Goal: Find contact information: Obtain details needed to contact an individual or organization

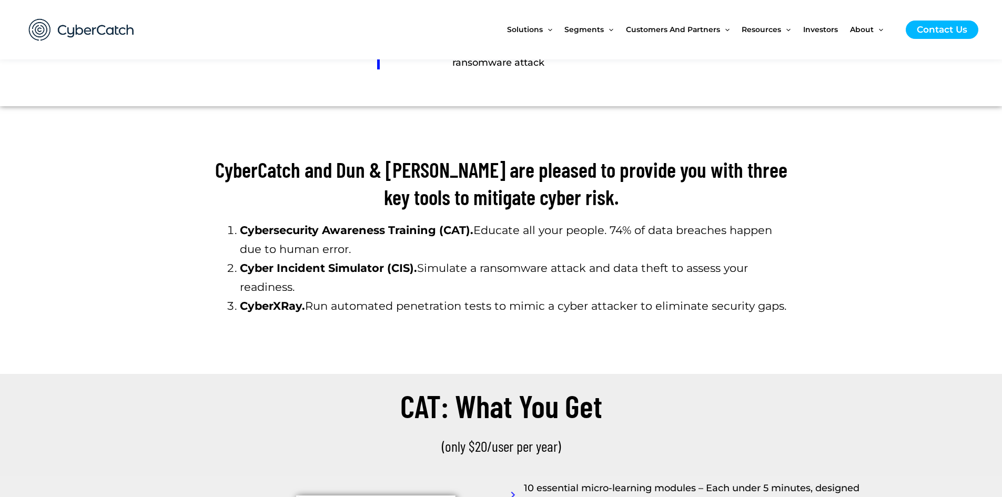
scroll to position [631, 0]
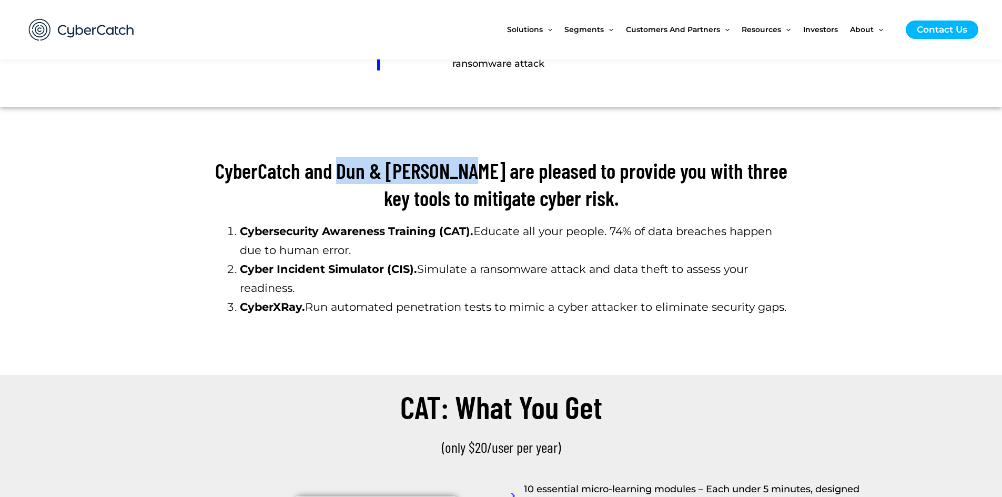
drag, startPoint x: 342, startPoint y: 170, endPoint x: 469, endPoint y: 174, distance: 127.4
click at [469, 174] on h2 "CyberCatch and Dun & [PERSON_NAME] are pleased to provide you with three key to…" at bounding box center [501, 184] width 589 height 55
click at [398, 176] on h2 "CyberCatch and Dun & [PERSON_NAME] are pleased to provide you with three key to…" at bounding box center [501, 184] width 589 height 55
drag, startPoint x: 348, startPoint y: 171, endPoint x: 472, endPoint y: 177, distance: 123.8
click at [472, 177] on h2 "CyberCatch and Dun & [PERSON_NAME] are pleased to provide you with three key to…" at bounding box center [501, 184] width 589 height 55
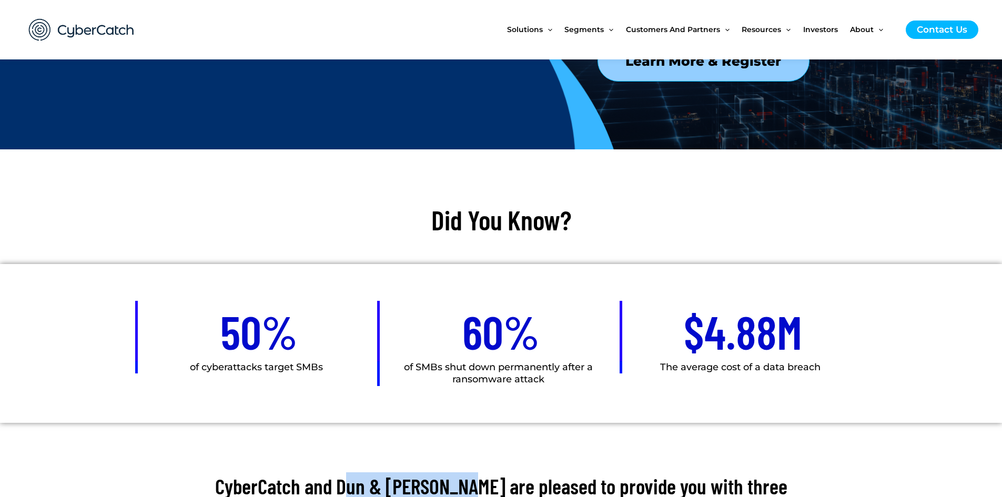
scroll to position [0, 0]
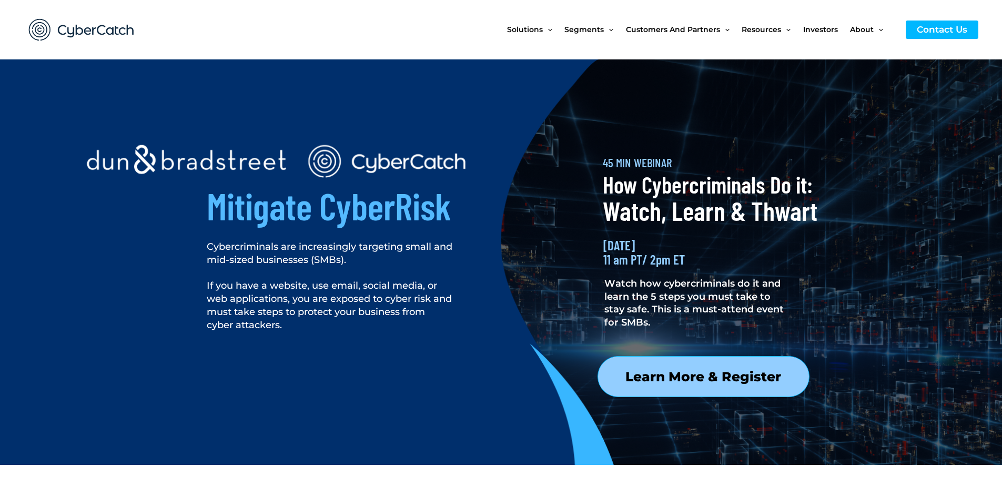
drag, startPoint x: 92, startPoint y: 157, endPoint x: 272, endPoint y: 165, distance: 179.6
click at [272, 165] on section "Mitigate CyberRisk Cybercriminals are increasingly targeting small and mid-size…" at bounding box center [501, 262] width 1002 height 406
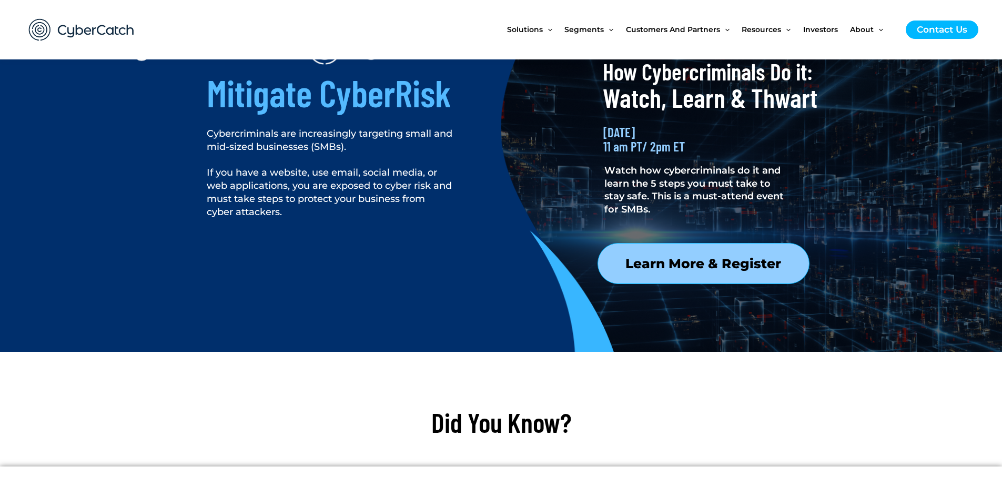
scroll to position [263, 0]
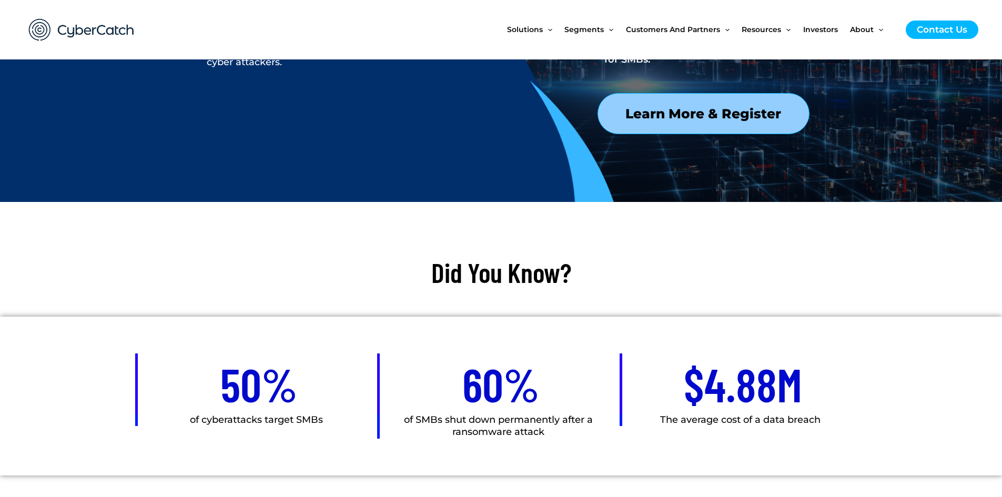
click at [692, 107] on div at bounding box center [683, 165] width 291 height 129
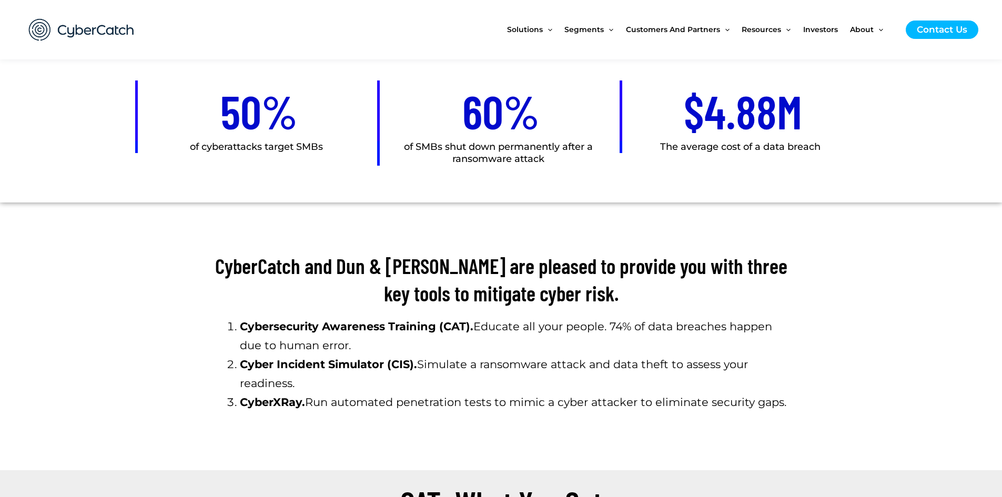
scroll to position [579, 0]
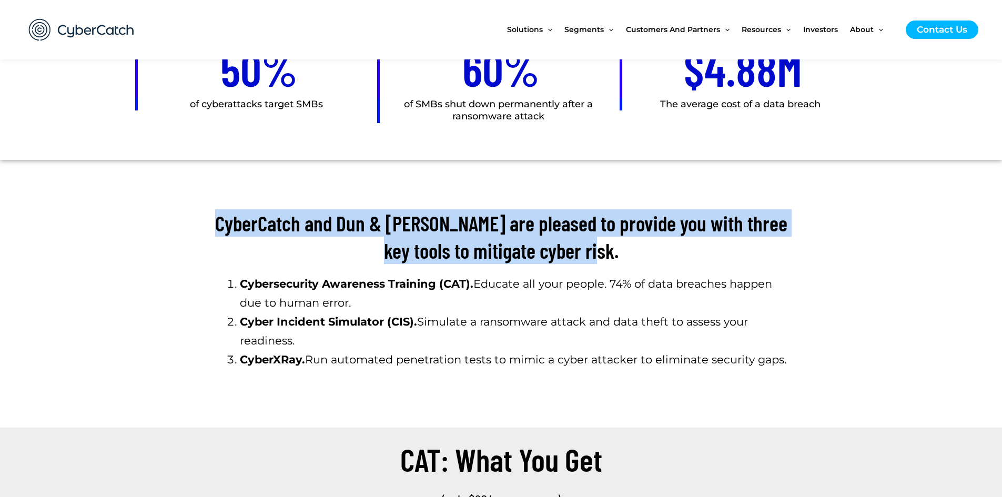
drag, startPoint x: 224, startPoint y: 225, endPoint x: 640, endPoint y: 263, distance: 418.5
click at [640, 263] on h2 "CyberCatch and Dun & [PERSON_NAME] are pleased to provide you with three key to…" at bounding box center [501, 236] width 589 height 55
click at [643, 264] on div "CyberCatch and Dun & [PERSON_NAME] are pleased to provide you with three key to…" at bounding box center [502, 214] width 600 height 109
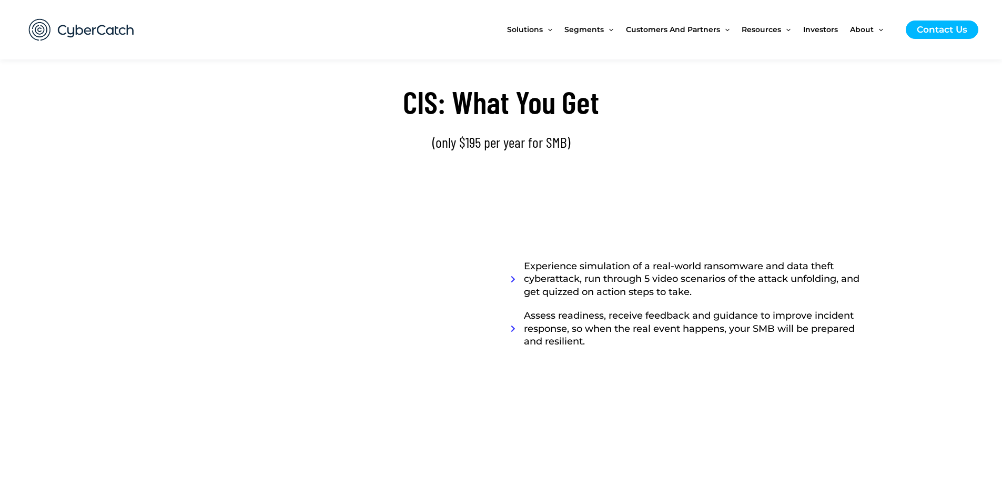
scroll to position [2100, 0]
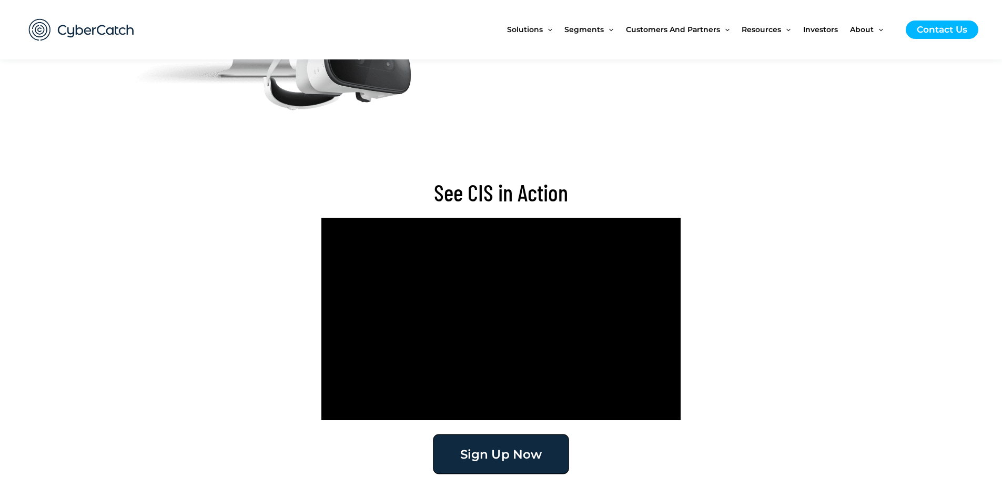
click at [494, 452] on span "Sign Up Now" at bounding box center [501, 454] width 82 height 12
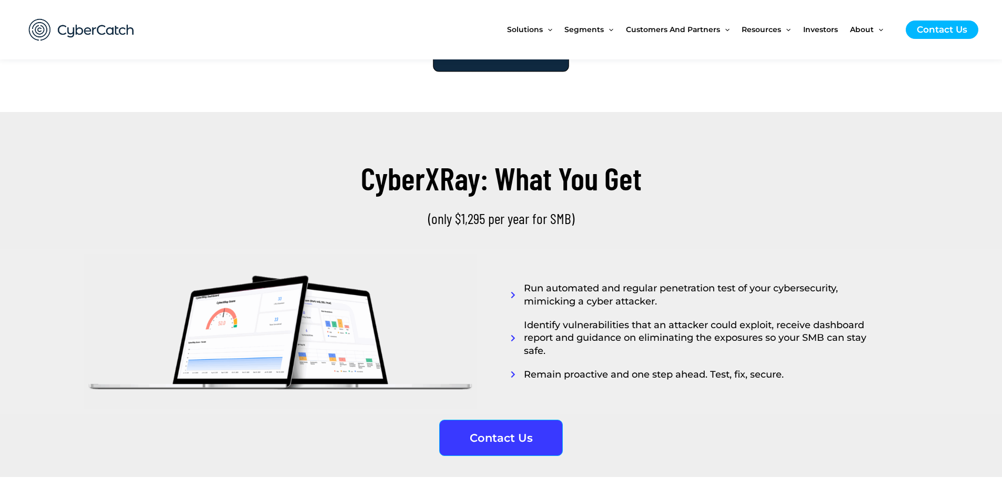
scroll to position [2521, 0]
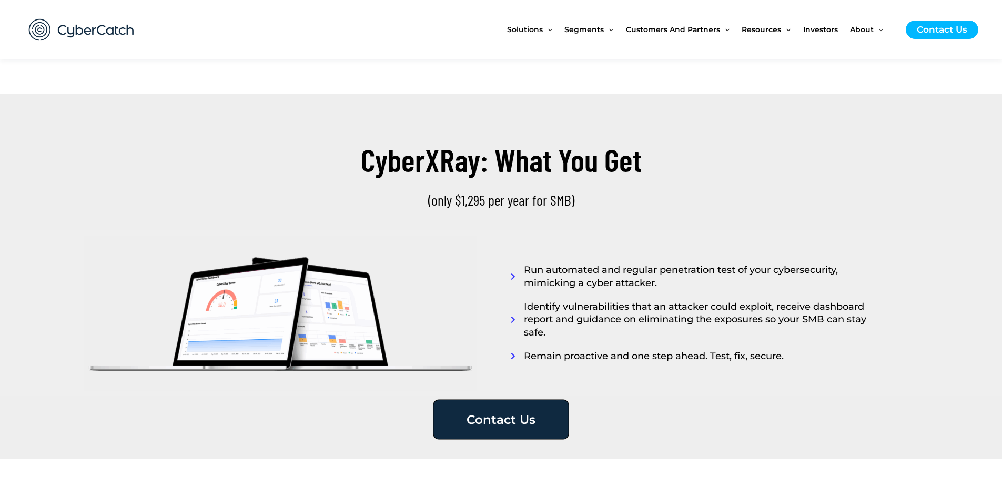
click at [513, 426] on span "Contact Us" at bounding box center [501, 420] width 69 height 12
